Goal: Check status

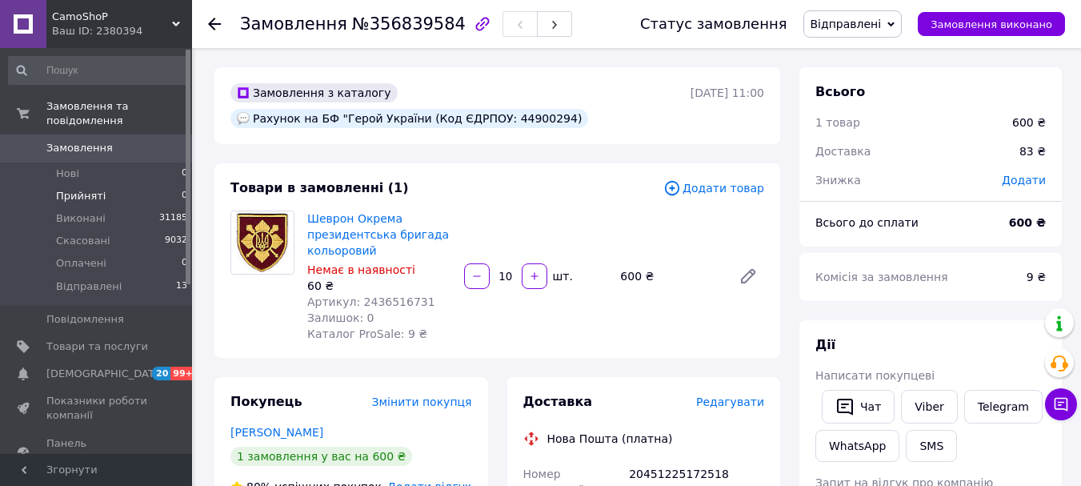
click at [90, 189] on span "Прийняті" at bounding box center [81, 196] width 50 height 14
